Goal: Information Seeking & Learning: Find specific page/section

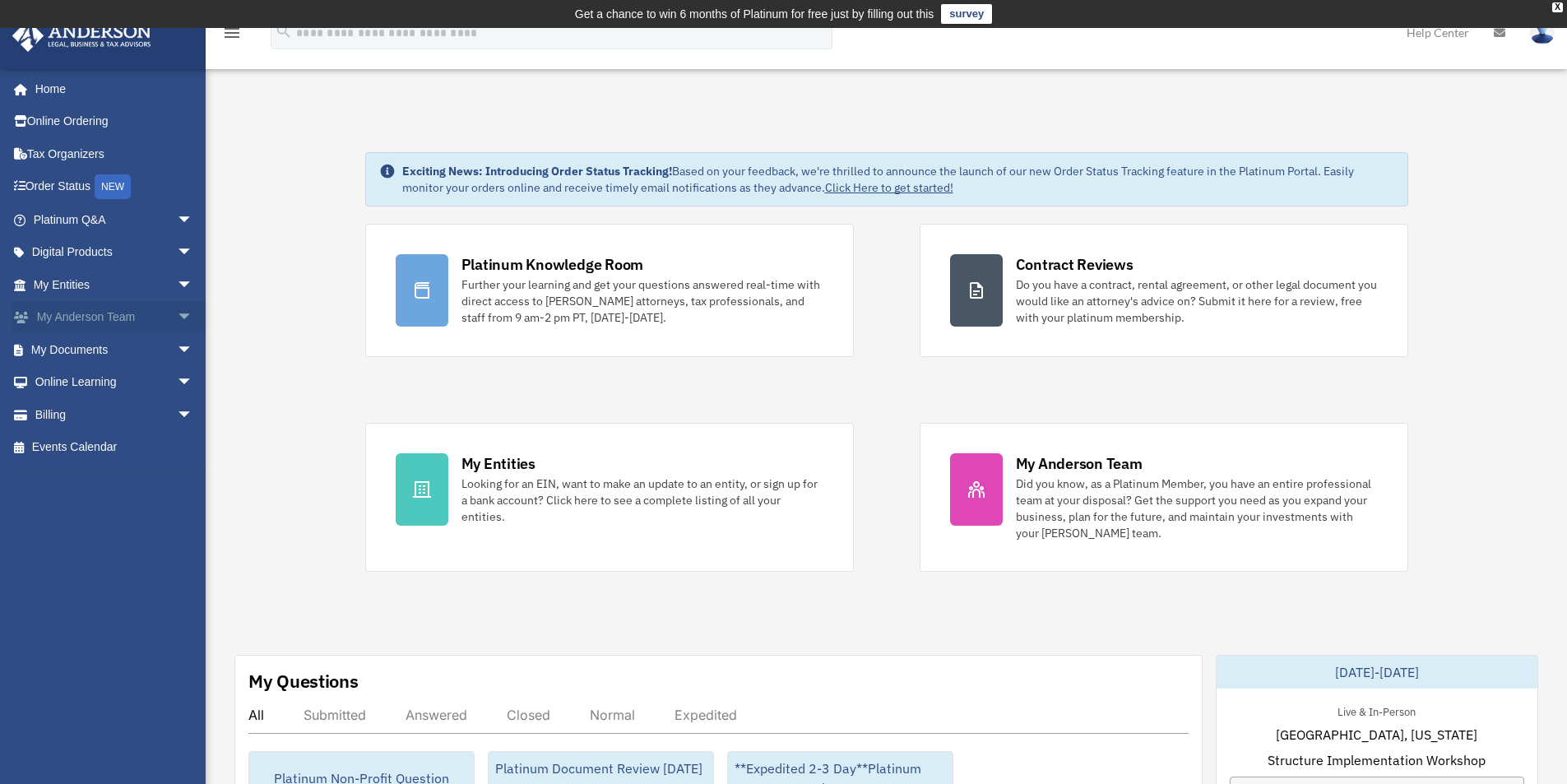
click at [177, 316] on span "arrow_drop_down" at bounding box center [193, 317] width 33 height 33
click at [147, 350] on link "My Anderson Team" at bounding box center [120, 349] width 195 height 33
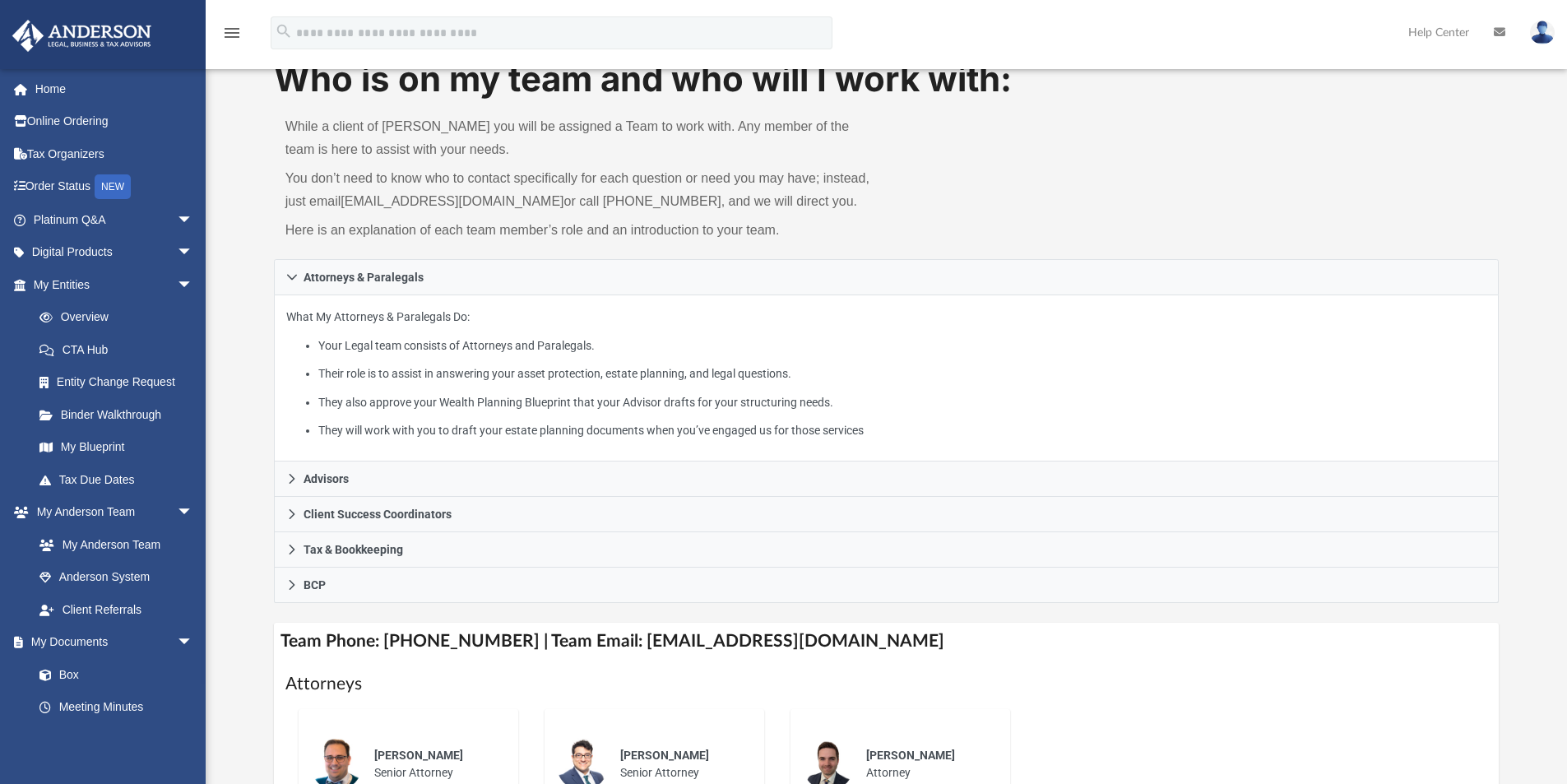
scroll to position [165, 0]
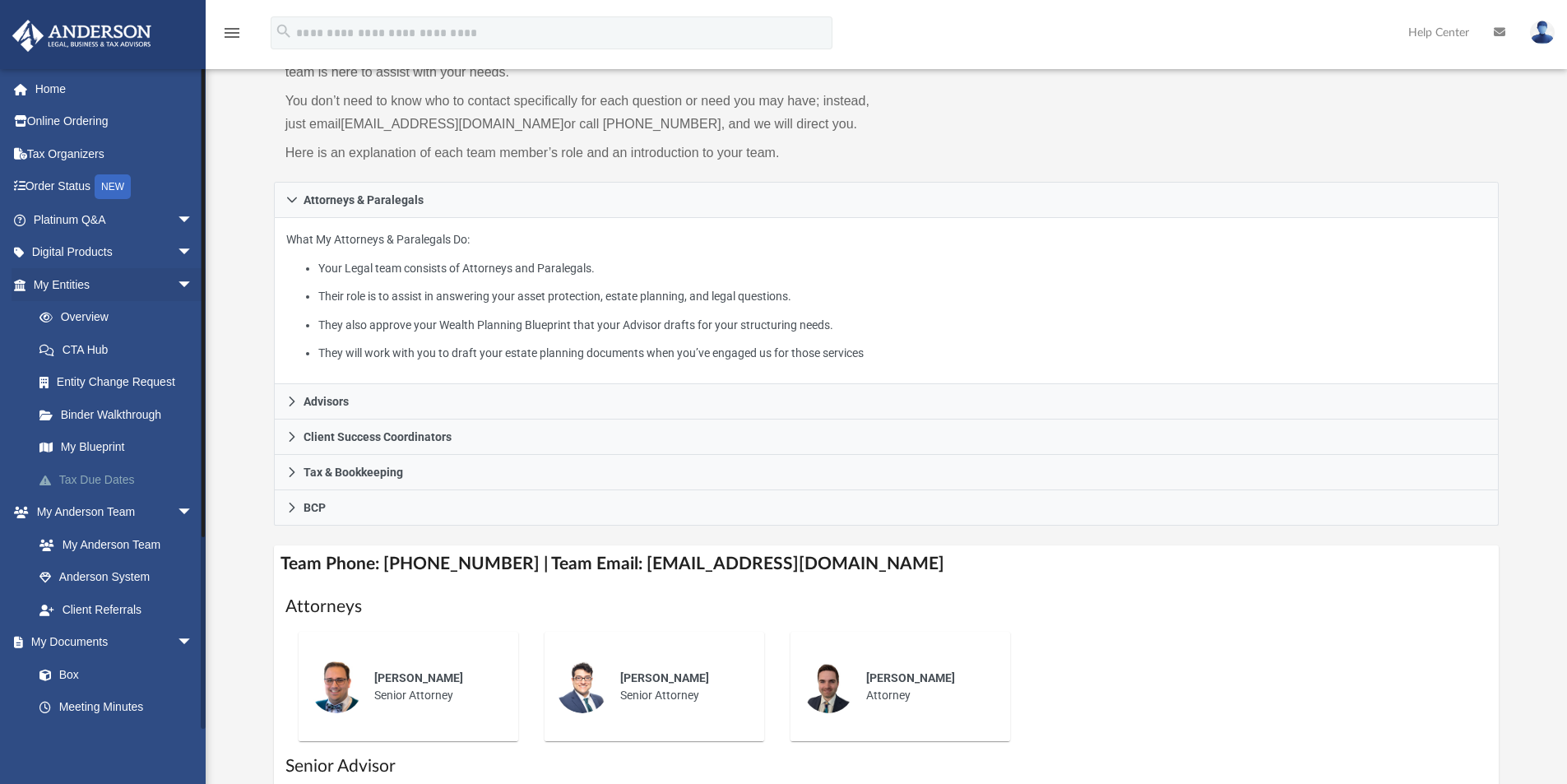
click at [99, 478] on link "Tax Due Dates" at bounding box center [120, 479] width 195 height 33
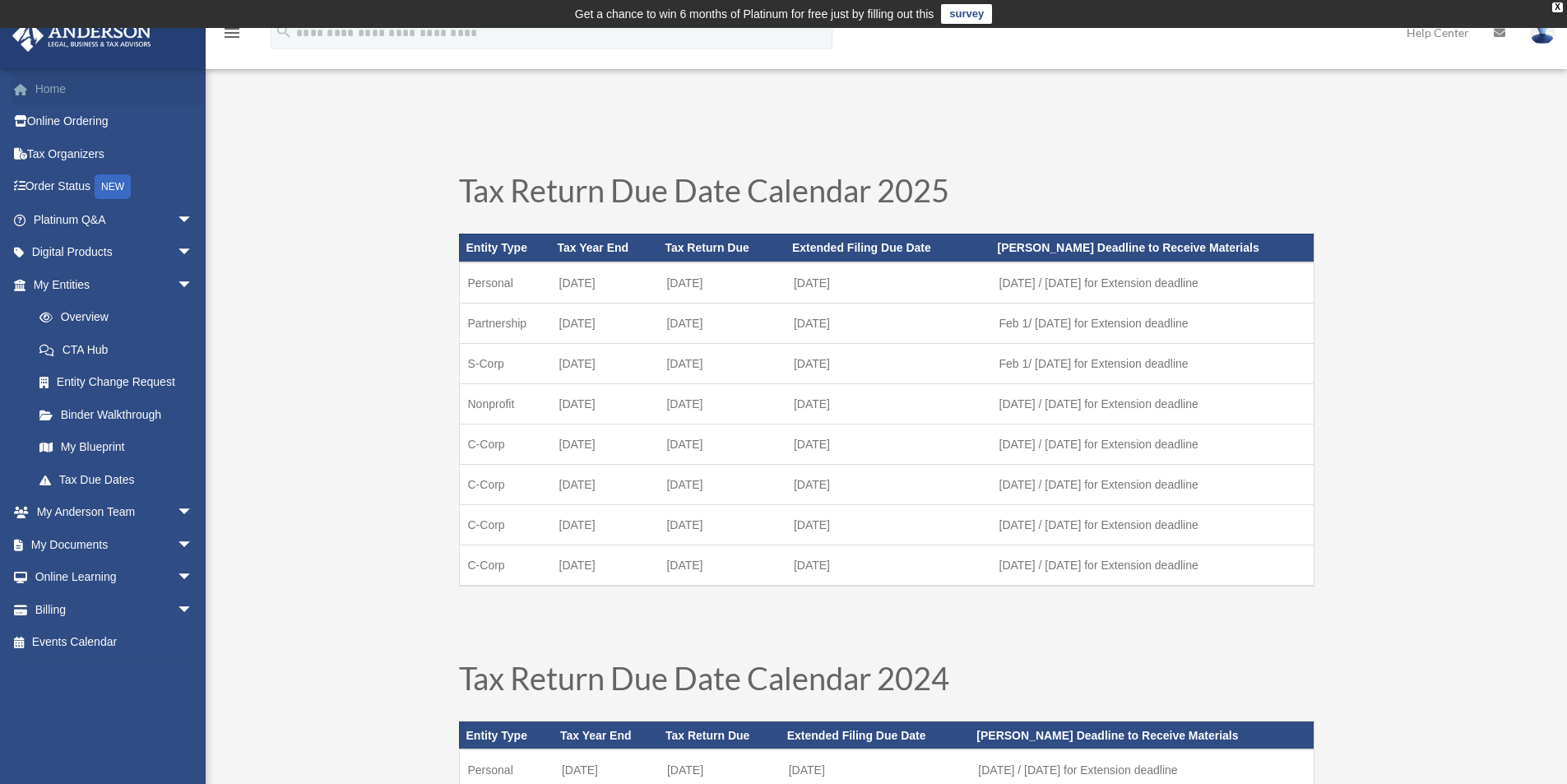
click at [51, 93] on link "Home" at bounding box center [114, 88] width 207 height 33
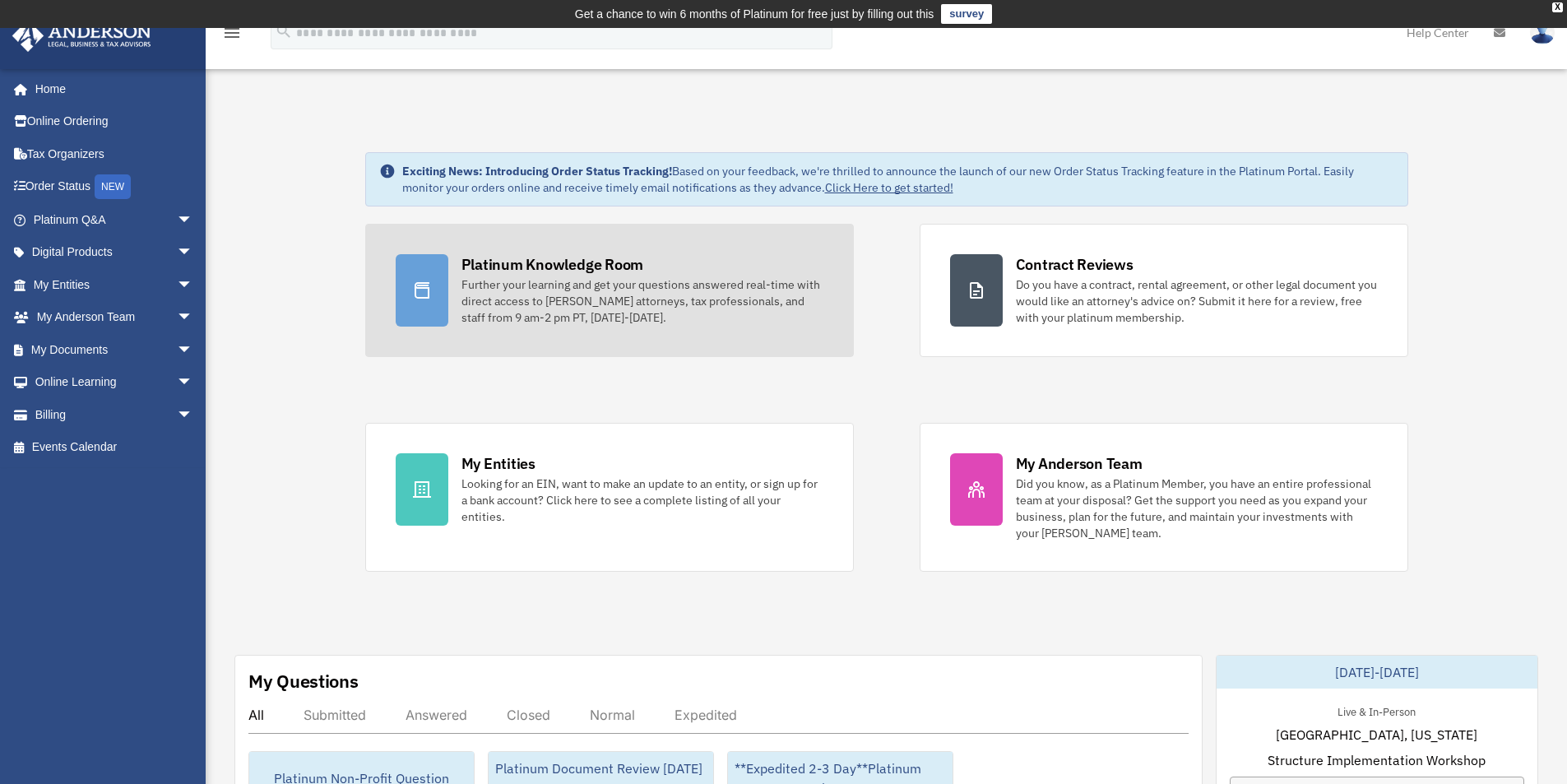
click at [580, 263] on div "Platinum Knowledge Room" at bounding box center [553, 264] width 183 height 21
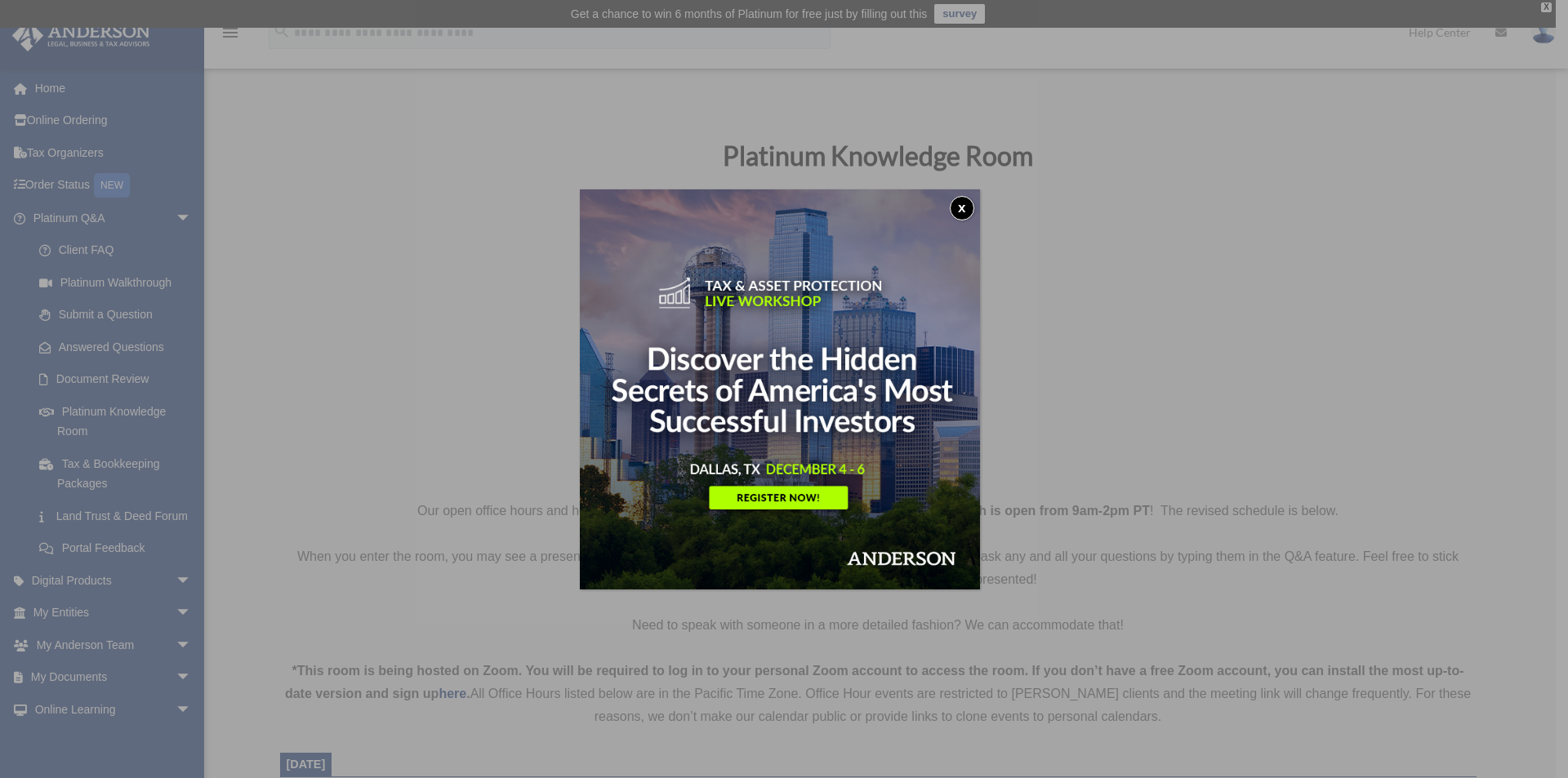
click at [970, 208] on button "x" at bounding box center [962, 208] width 25 height 25
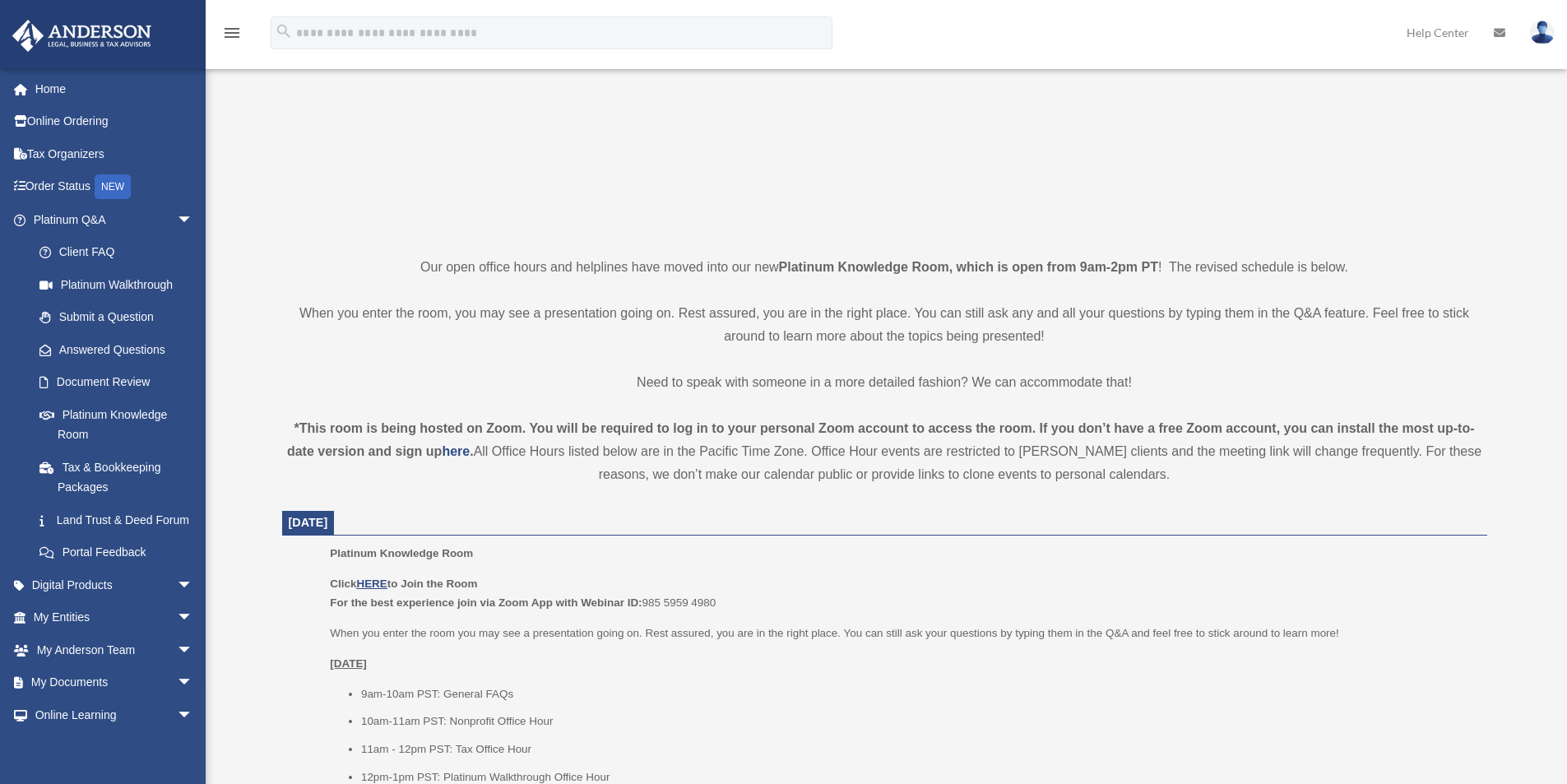
scroll to position [329, 0]
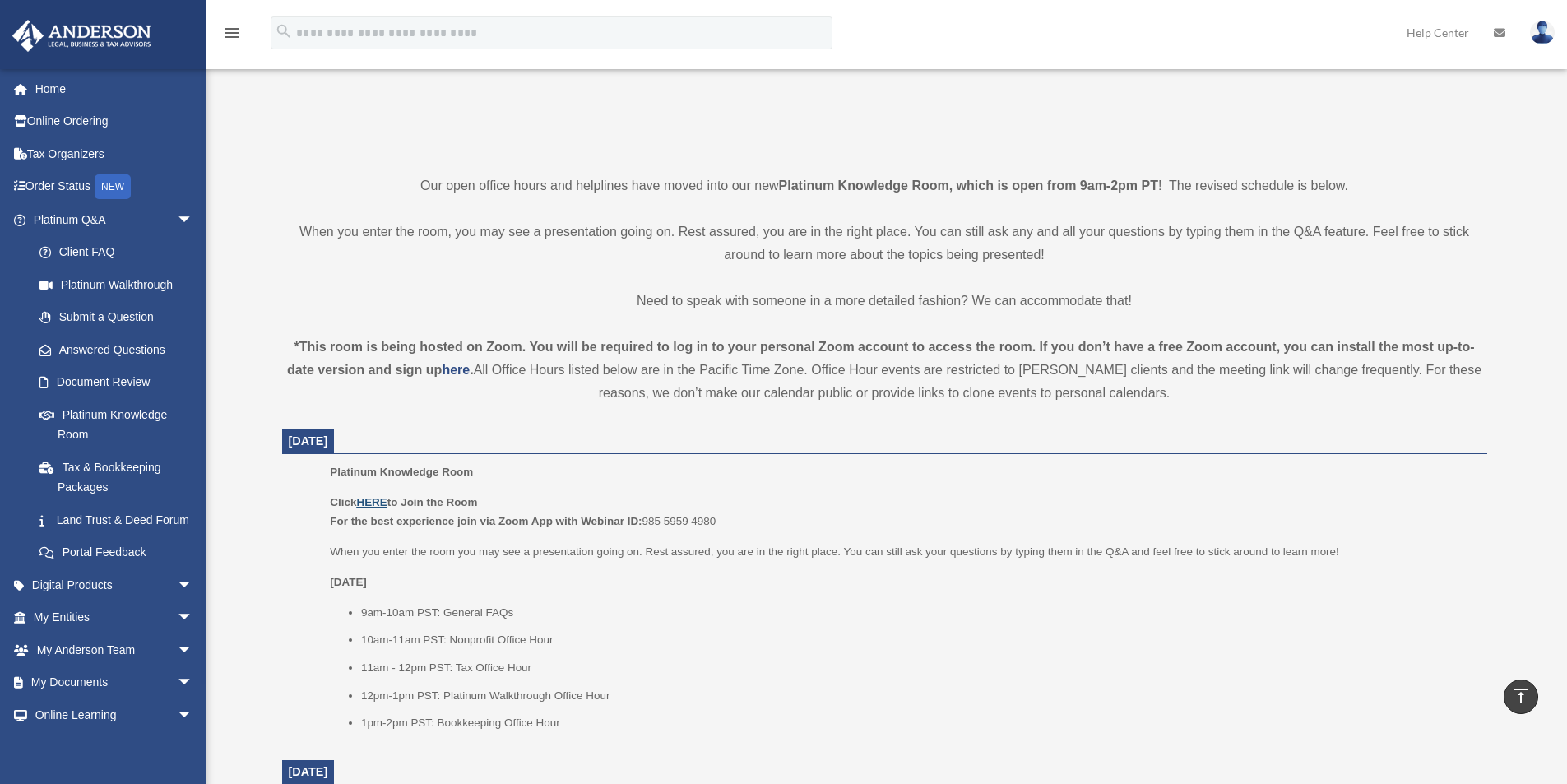
click at [384, 502] on u "HERE" at bounding box center [371, 502] width 30 height 12
